Goal: Information Seeking & Learning: Learn about a topic

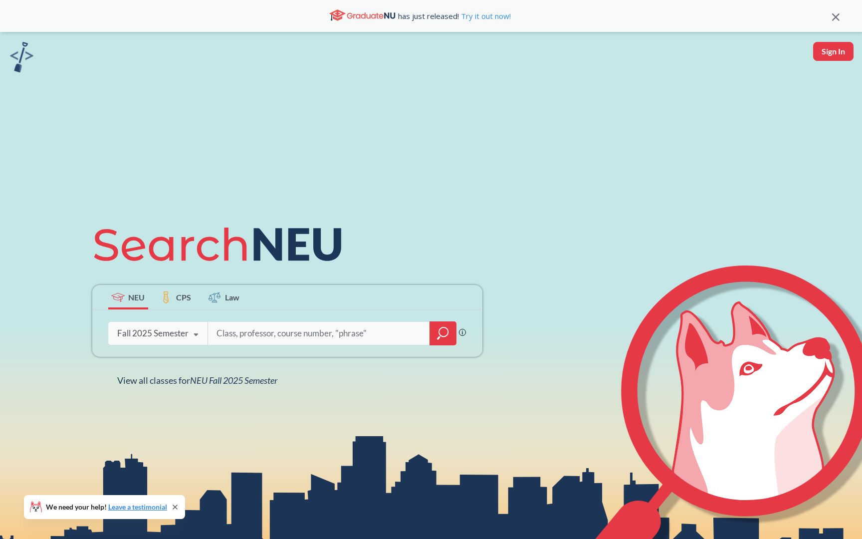
click at [268, 332] on input "search" at bounding box center [320, 333] width 208 height 21
click at [181, 298] on span "CPS" at bounding box center [183, 296] width 15 height 11
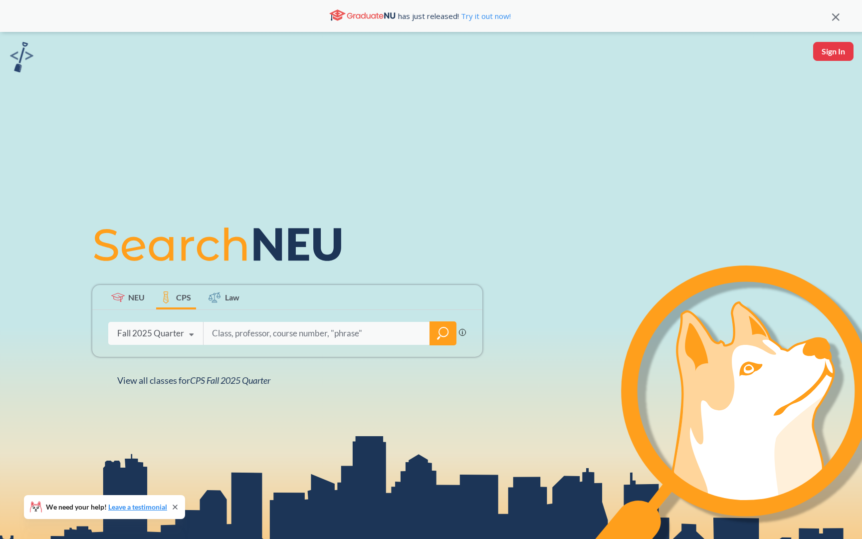
click at [121, 298] on icon at bounding box center [117, 296] width 13 height 9
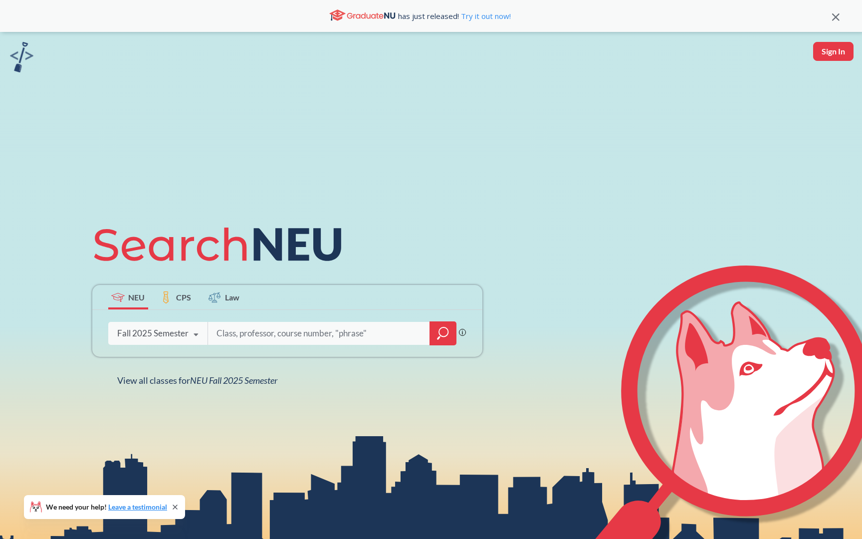
click at [20, 50] on img at bounding box center [21, 57] width 23 height 30
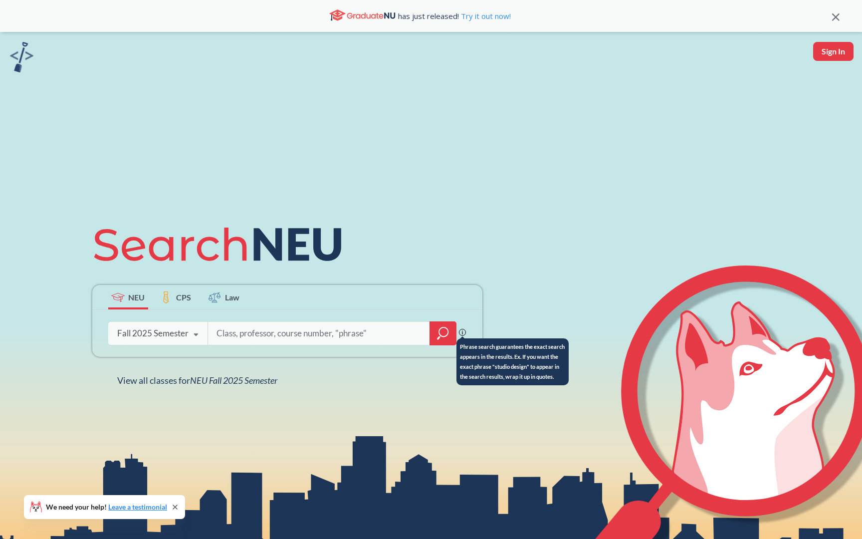
click at [461, 332] on icon at bounding box center [462, 332] width 7 height 7
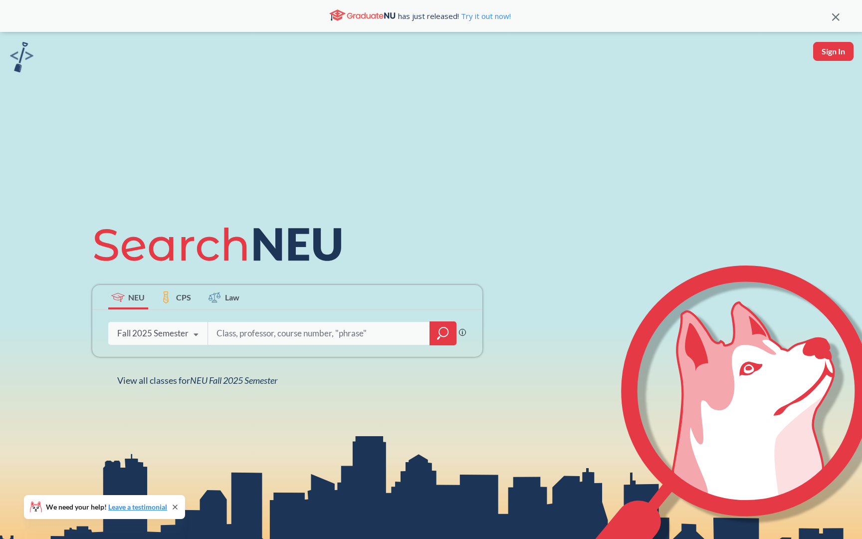
click at [174, 334] on div "Fall 2025 Semester" at bounding box center [152, 333] width 71 height 11
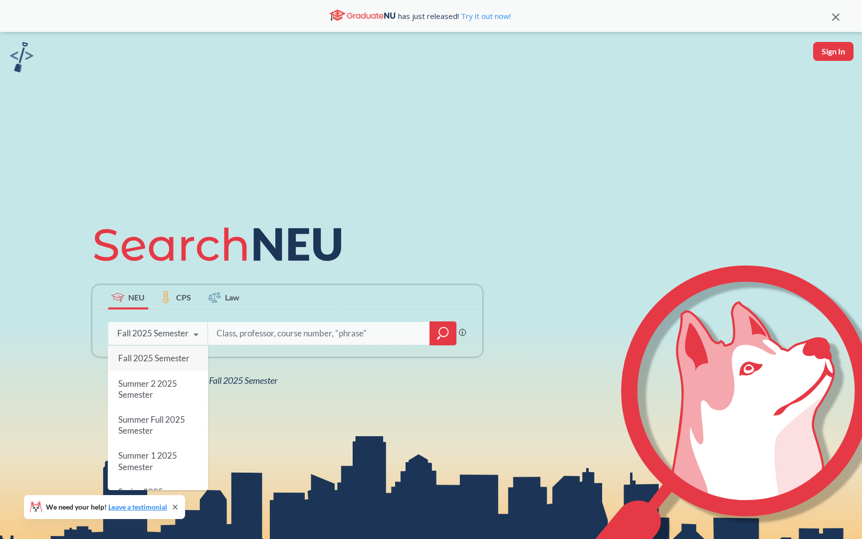
click at [174, 335] on div "Fall 2025 Semester" at bounding box center [152, 333] width 71 height 11
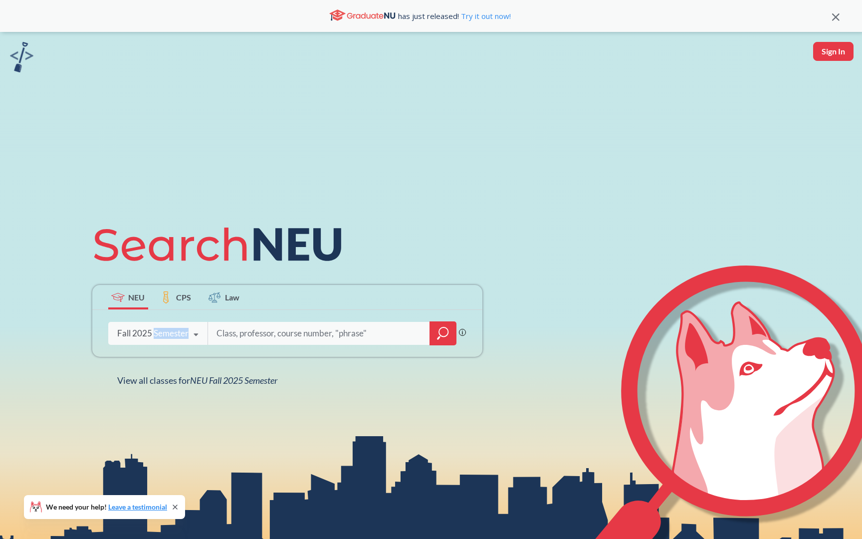
click at [174, 335] on div "Fall 2025 Semester" at bounding box center [152, 333] width 71 height 11
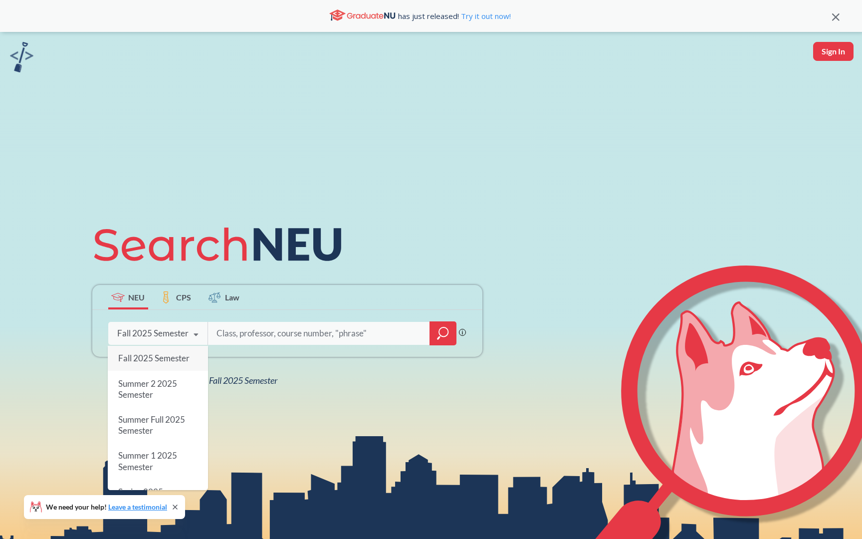
click at [168, 358] on span "Fall 2025 Semester" at bounding box center [153, 358] width 71 height 10
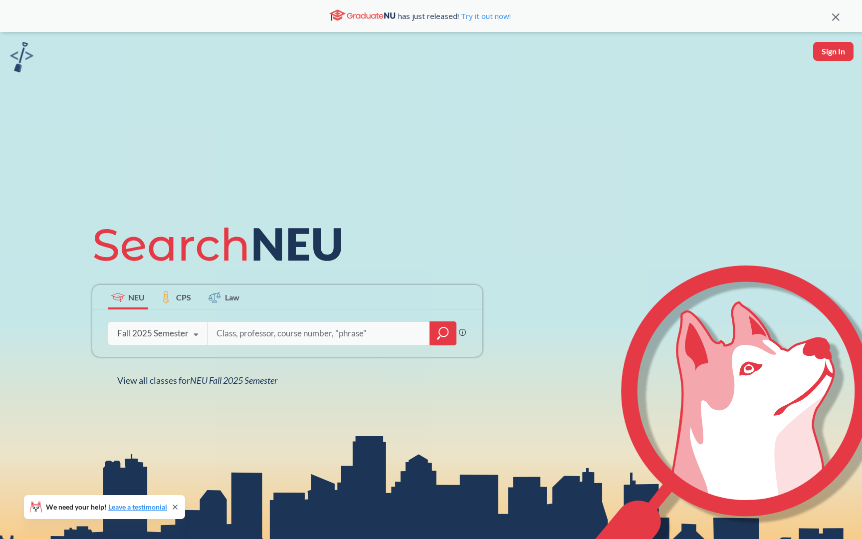
click at [429, 340] on div at bounding box center [333, 333] width 250 height 23
click at [430, 340] on div at bounding box center [443, 333] width 27 height 24
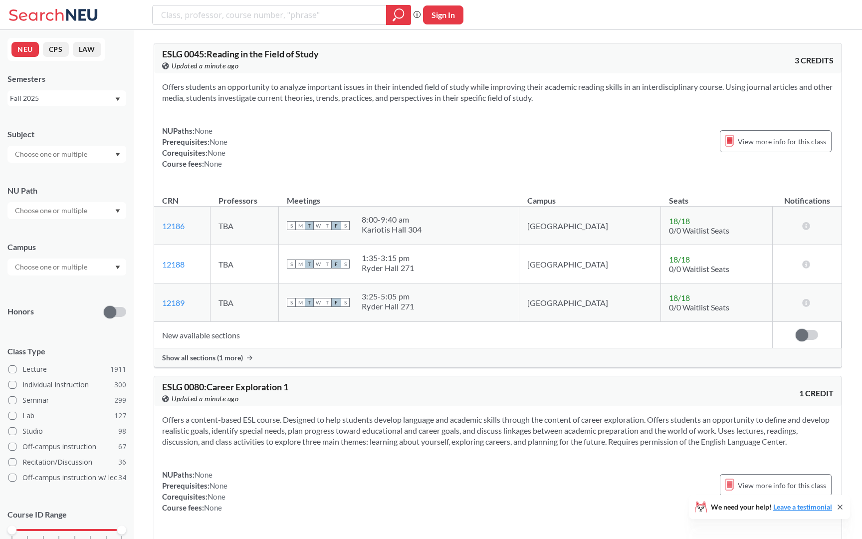
click at [75, 212] on input "text" at bounding box center [52, 211] width 84 height 12
click at [69, 260] on div "Ethical Reasoning ( 63 )" at bounding box center [66, 251] width 119 height 27
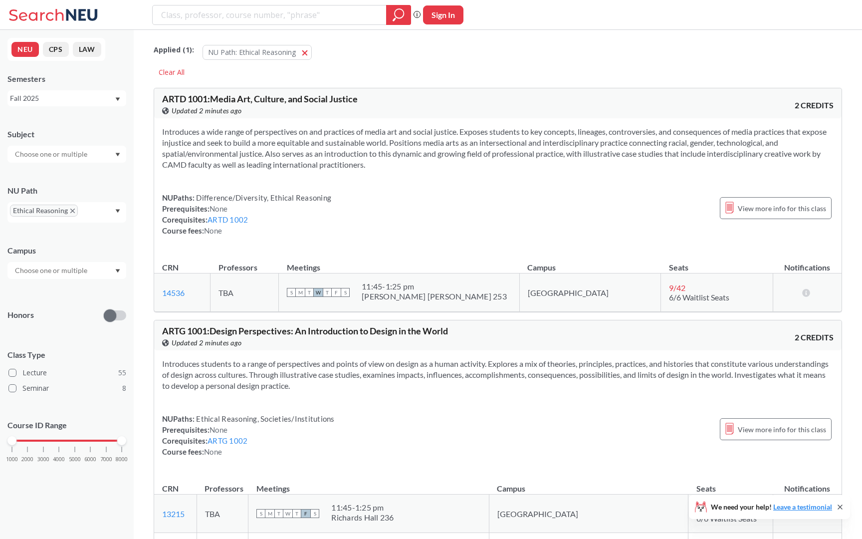
click at [91, 153] on div at bounding box center [66, 154] width 119 height 17
click at [82, 129] on div "Subject" at bounding box center [66, 134] width 119 height 11
click at [60, 262] on div at bounding box center [66, 270] width 119 height 17
click at [60, 274] on input "text" at bounding box center [52, 271] width 84 height 12
click at [69, 317] on div "Online ( 10 )" at bounding box center [69, 320] width 113 height 11
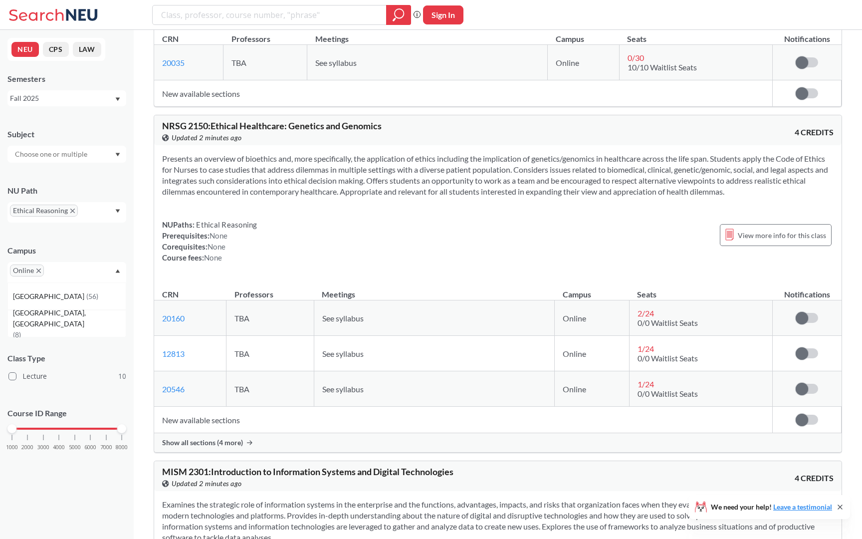
scroll to position [1632, 0]
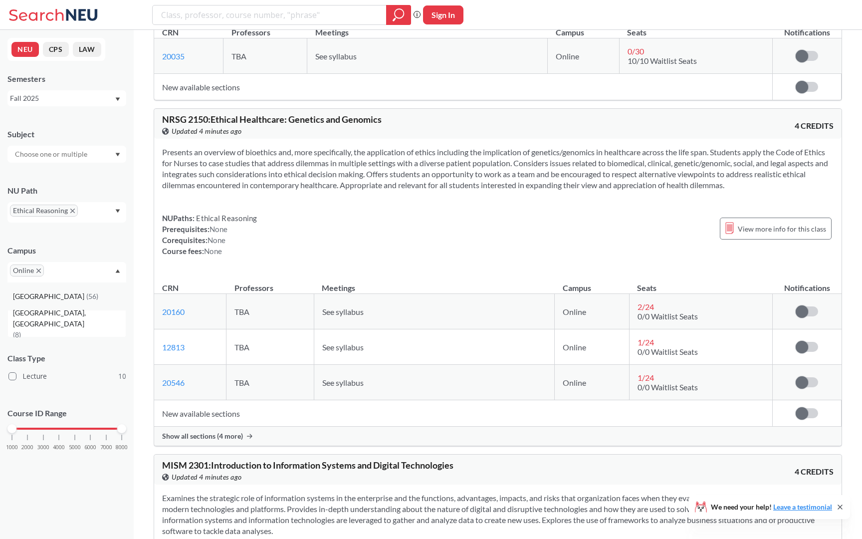
click at [50, 297] on div "Boston ( 56 )" at bounding box center [69, 296] width 113 height 11
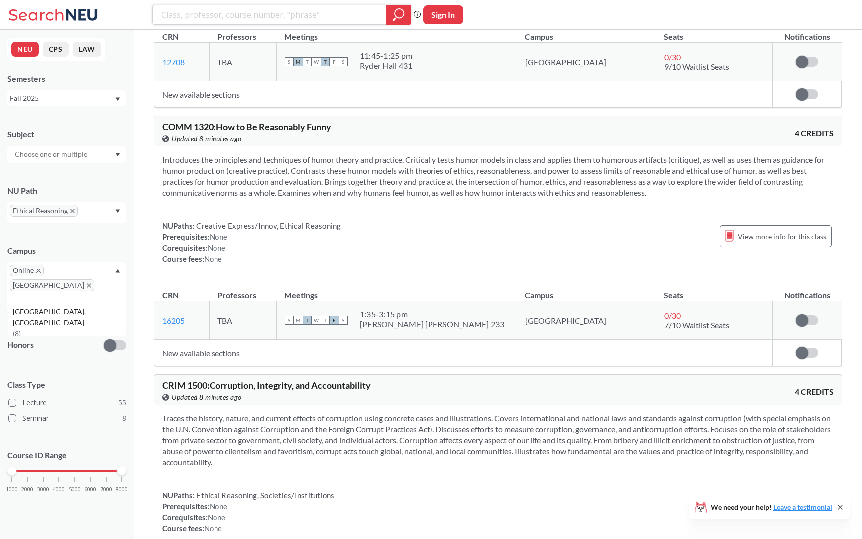
scroll to position [6551, 0]
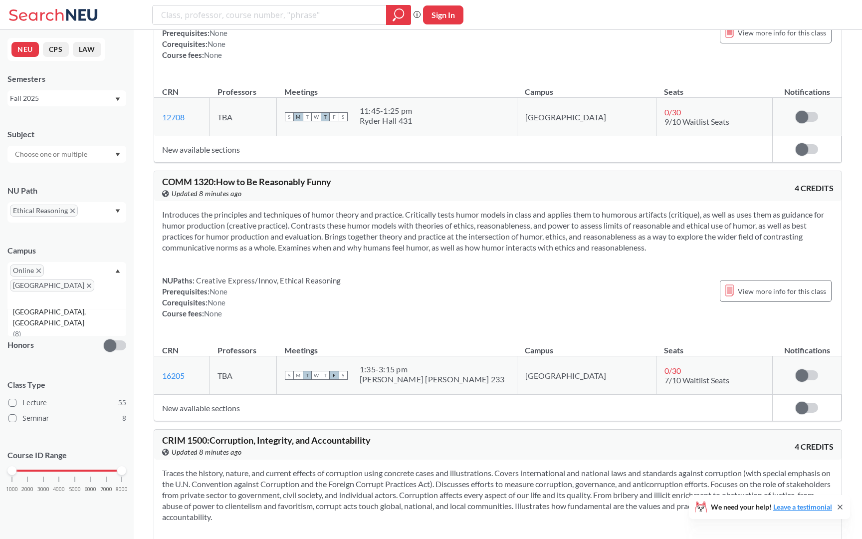
click at [87, 283] on icon "X to remove pill" at bounding box center [89, 285] width 4 height 4
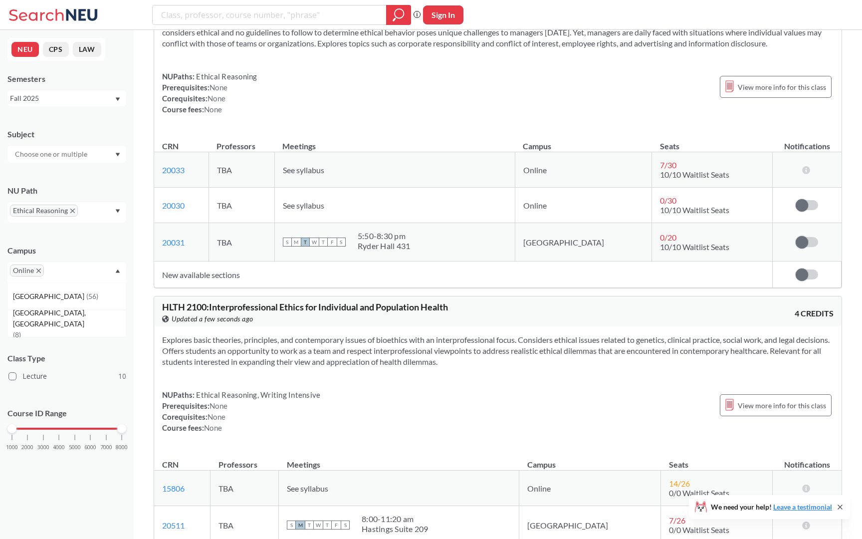
scroll to position [867, 0]
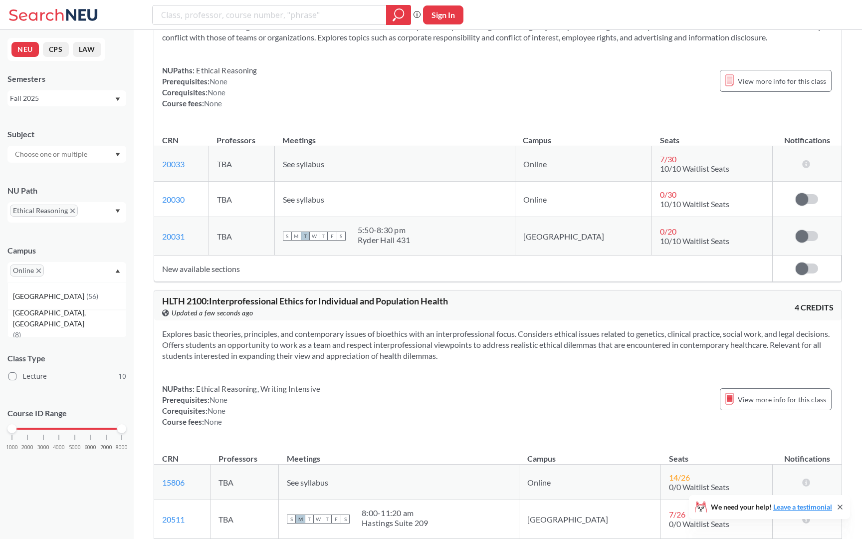
click at [71, 211] on icon "X to remove pill" at bounding box center [72, 211] width 4 height 4
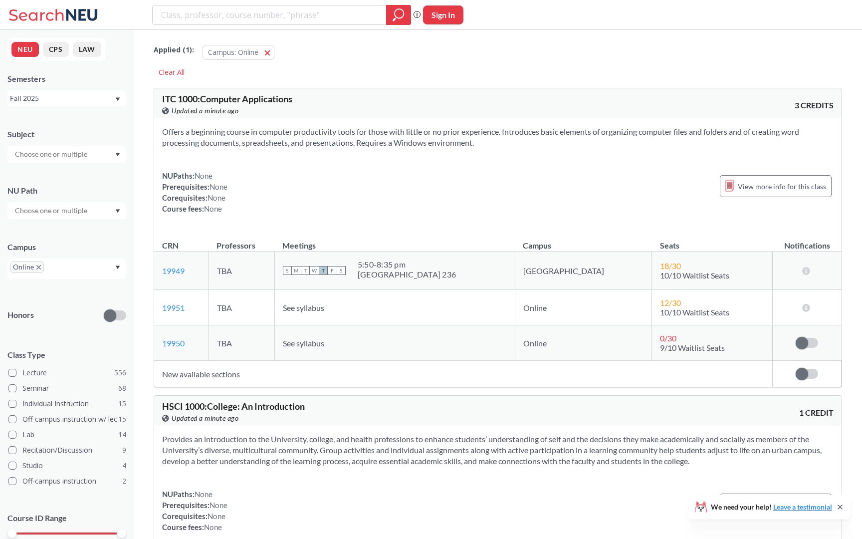
click at [80, 212] on input "text" at bounding box center [52, 211] width 84 height 12
click at [69, 285] on span "Societies/Institutions" at bounding box center [46, 287] width 67 height 11
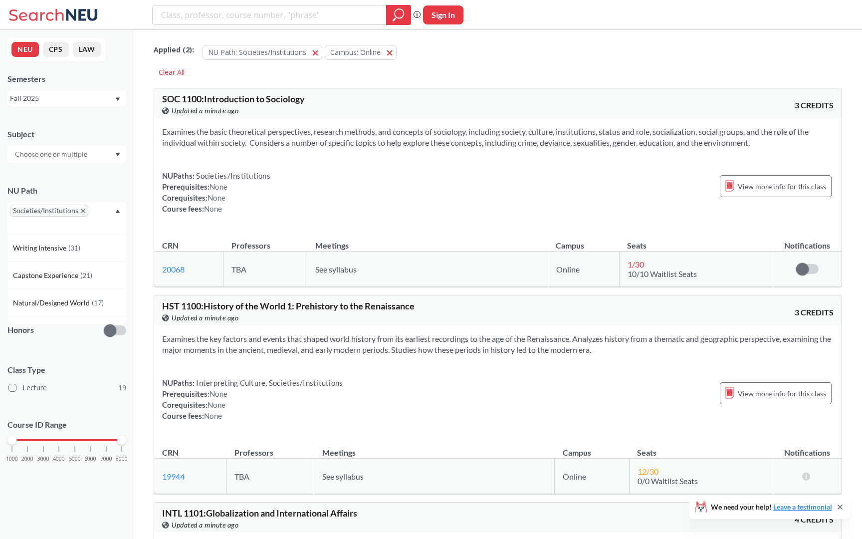
click at [70, 343] on div "Subject NU Path Societies/Institutions Writing Intensive ( 31 ) Capstone Experi…" at bounding box center [66, 300] width 119 height 363
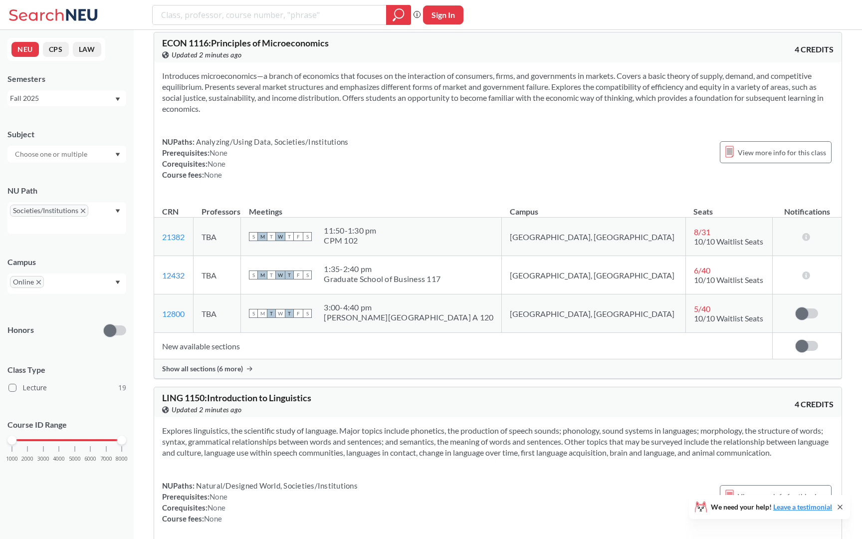
scroll to position [1940, 0]
click at [52, 279] on input "text" at bounding box center [60, 285] width 29 height 12
click at [39, 279] on span "Online" at bounding box center [27, 282] width 34 height 12
click at [36, 280] on icon "X to remove pill" at bounding box center [38, 282] width 4 height 4
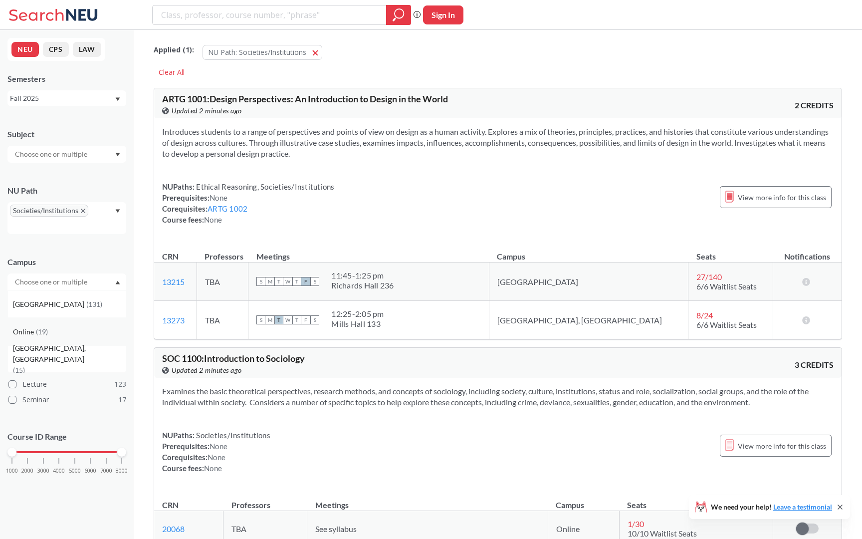
click at [69, 335] on div "Online ( 19 )" at bounding box center [69, 331] width 113 height 11
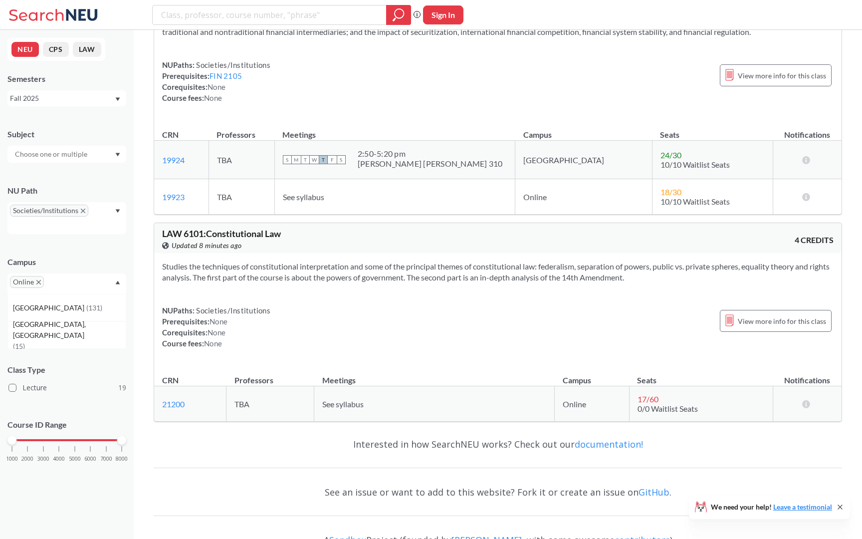
scroll to position [4971, 0]
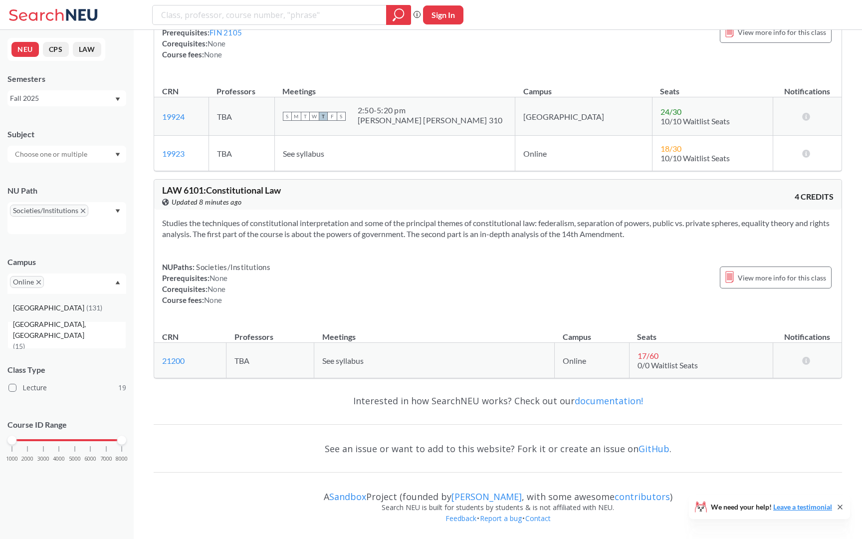
click at [32, 306] on span "[GEOGRAPHIC_DATA]" at bounding box center [49, 307] width 73 height 11
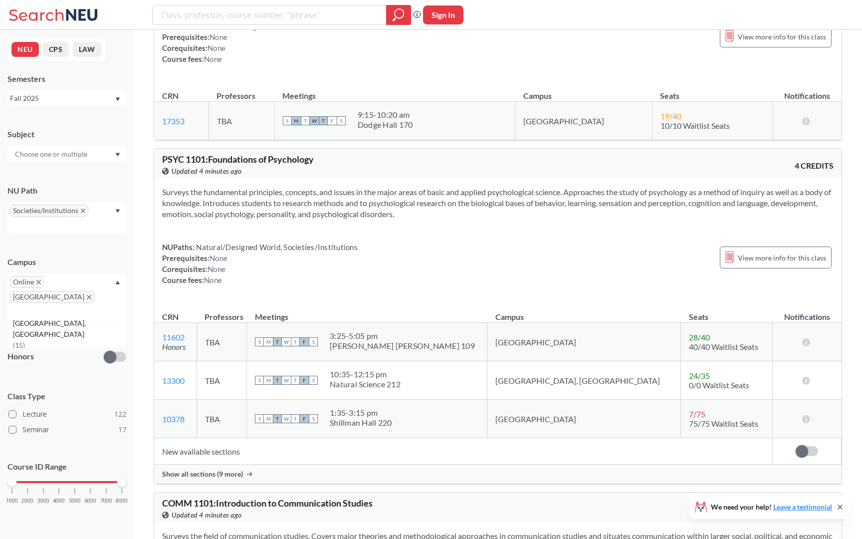
scroll to position [1806, 0]
click at [119, 210] on icon "Dropdown arrow" at bounding box center [118, 210] width 4 height 3
click at [71, 266] on div "Ethical Reasoning ( 63 )" at bounding box center [66, 259] width 119 height 27
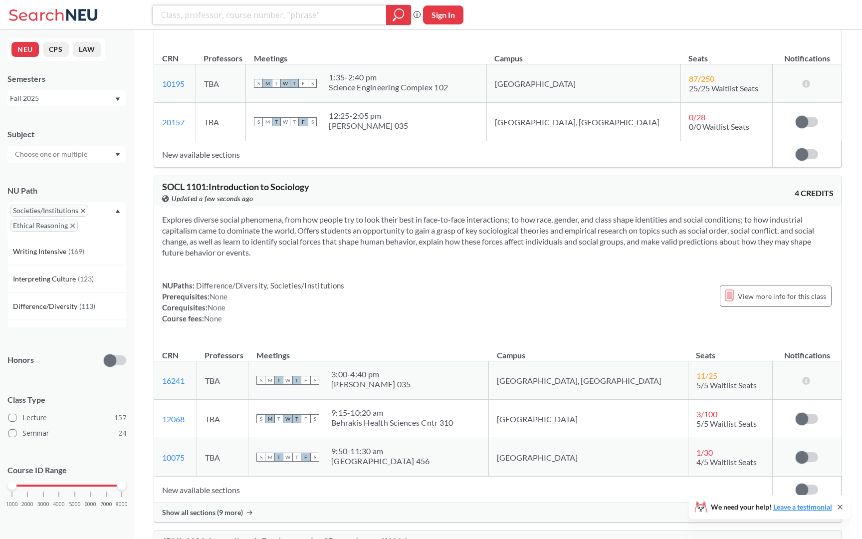
scroll to position [2676, 0]
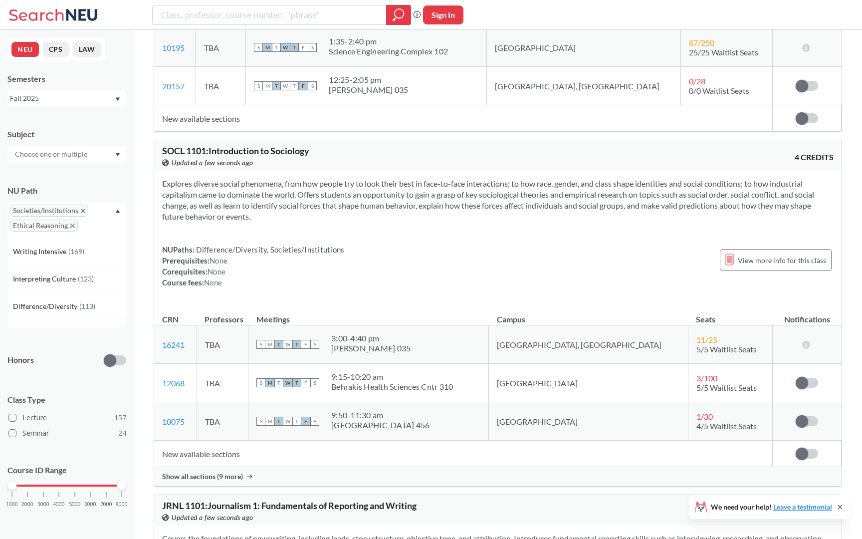
click at [96, 350] on div "Subject NU Path Societies/Institutions Ethical Reasoning Writing Intensive ( 16…" at bounding box center [66, 323] width 119 height 408
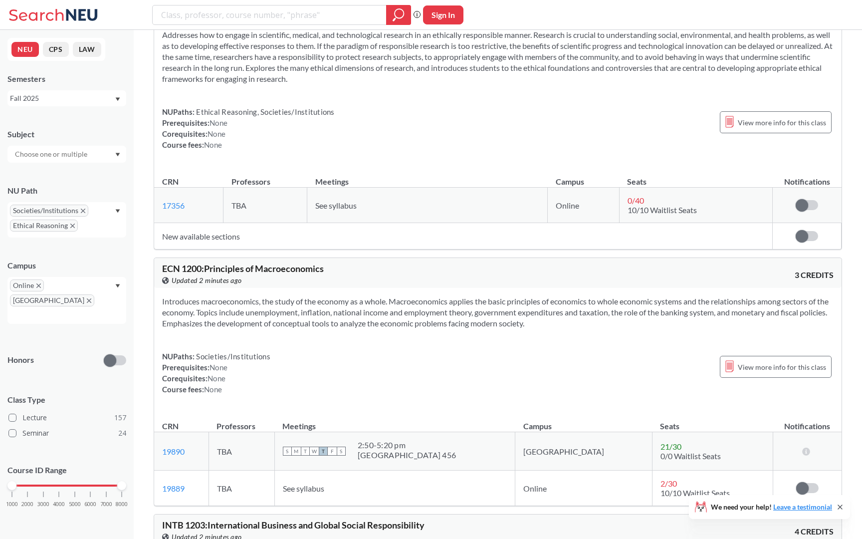
scroll to position [11906, 0]
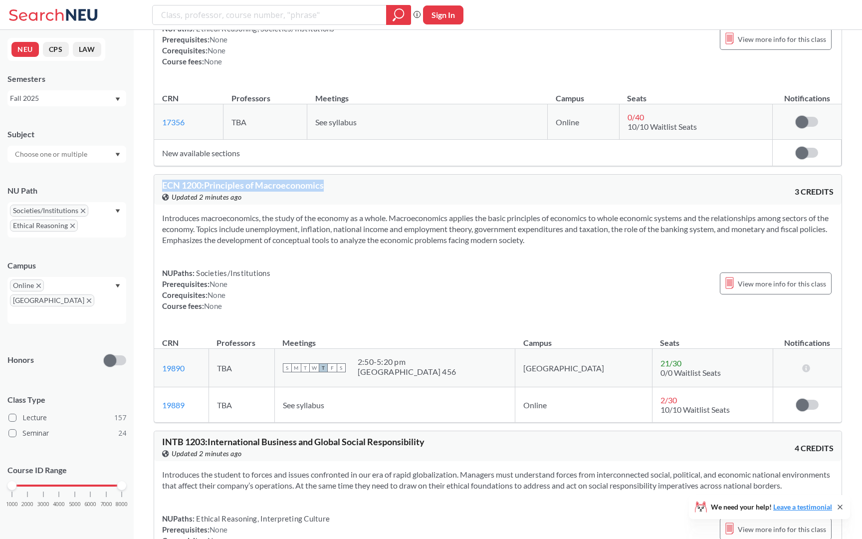
drag, startPoint x: 162, startPoint y: 186, endPoint x: 335, endPoint y: 182, distance: 173.2
click at [335, 182] on div "ECN 1200 : Principles of Macroeconomics View this course on Banner. Updated 2 m…" at bounding box center [330, 192] width 336 height 22
copy span "ECN 1200 : Principles of Macroeconomics"
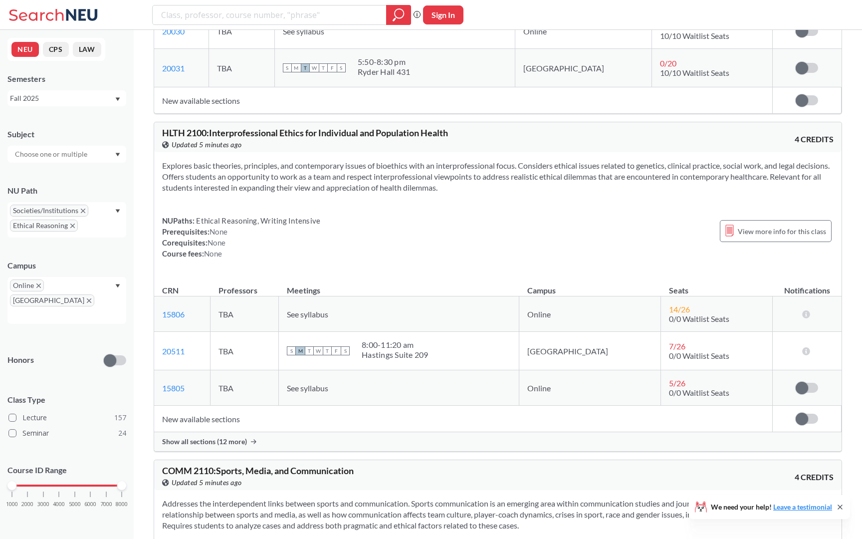
scroll to position [20624, 0]
